Goal: Go to known website: Go to known website

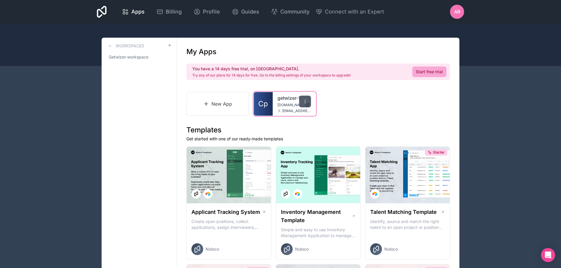
click at [308, 107] on div at bounding box center [305, 102] width 12 height 12
click at [273, 116] on link "Cp" at bounding box center [263, 104] width 19 height 24
